Goal: Information Seeking & Learning: Learn about a topic

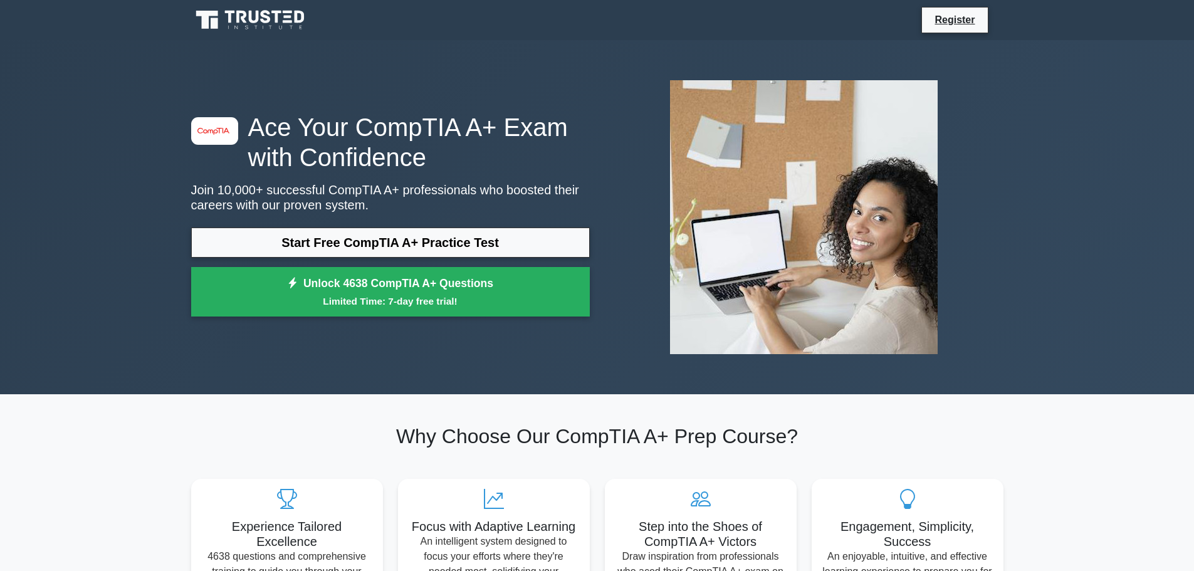
click at [353, 246] on link "Start Free CompTIA A+ Practice Test" at bounding box center [390, 243] width 399 height 30
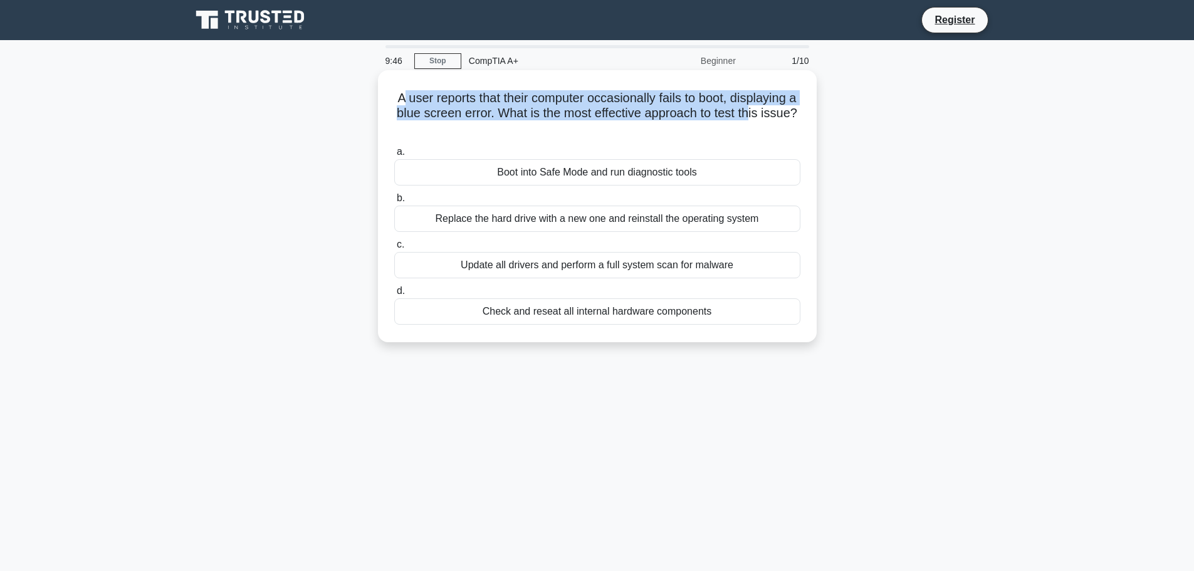
drag, startPoint x: 408, startPoint y: 98, endPoint x: 777, endPoint y: 112, distance: 369.6
click at [777, 112] on h5 "A user reports that their computer occasionally fails to boot, displaying a blu…" at bounding box center [597, 113] width 409 height 46
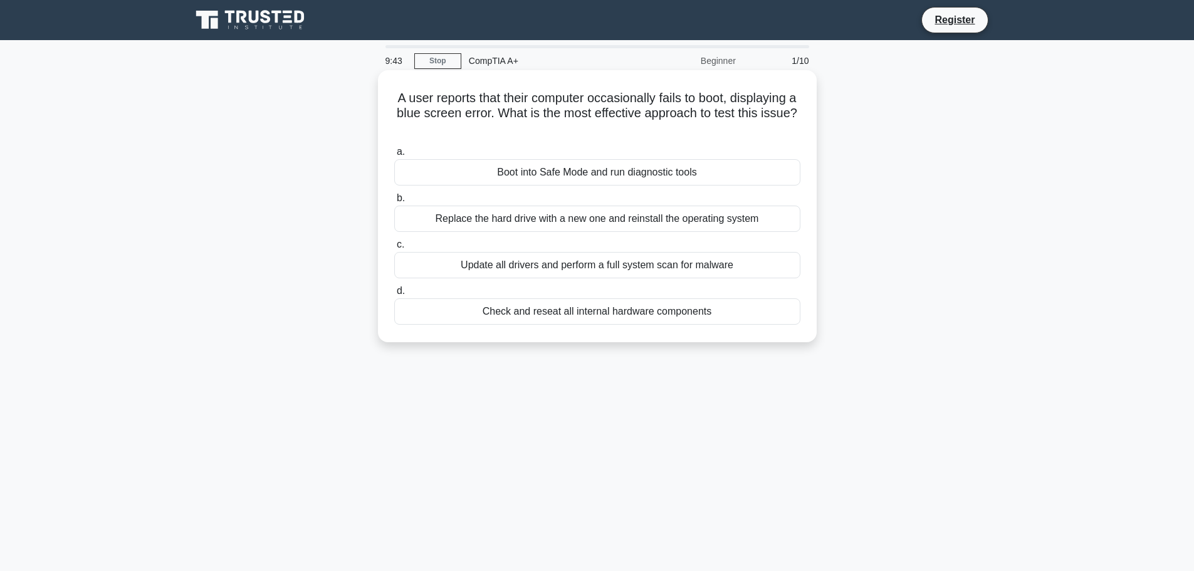
click at [509, 178] on div "Boot into Safe Mode and run diagnostic tools" at bounding box center [597, 172] width 406 height 26
click at [394, 156] on input "a. Boot into Safe Mode and run diagnostic tools" at bounding box center [394, 152] width 0 height 8
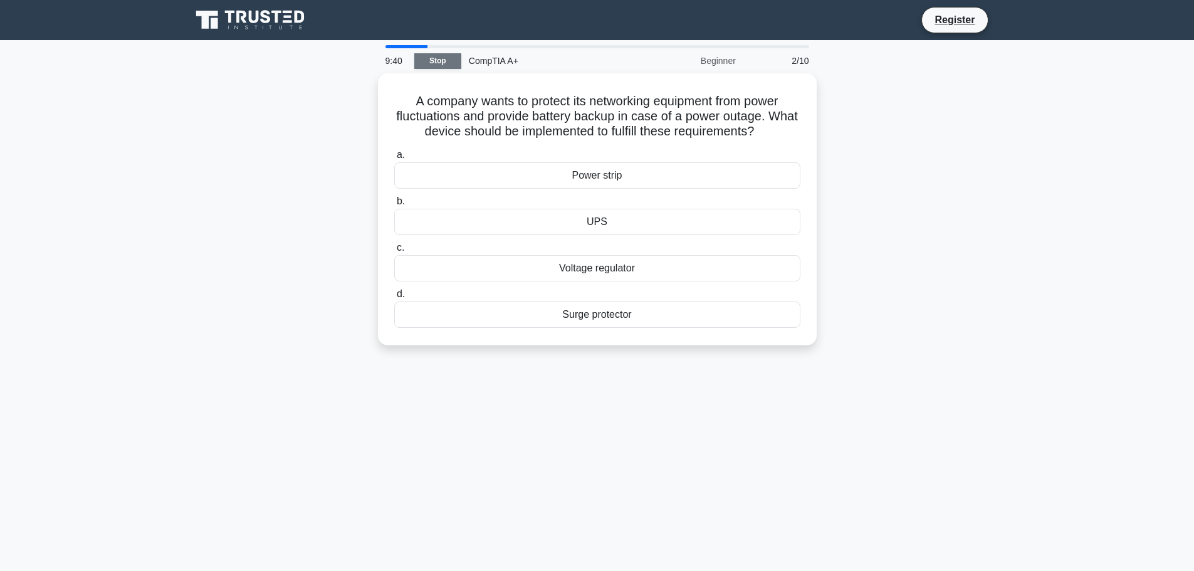
click at [438, 62] on link "Stop" at bounding box center [437, 61] width 47 height 16
